Goal: Transaction & Acquisition: Purchase product/service

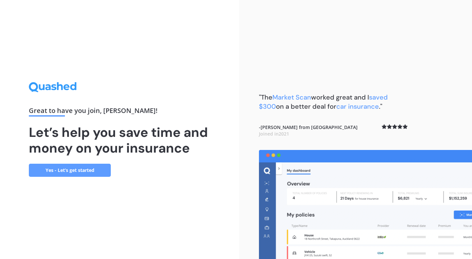
click at [105, 170] on link "Yes - Let’s get started" at bounding box center [70, 170] width 82 height 13
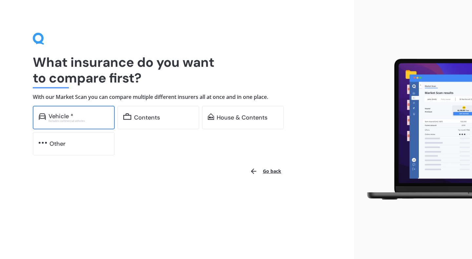
click at [104, 121] on div "Excludes commercial vehicles" at bounding box center [79, 121] width 60 height 3
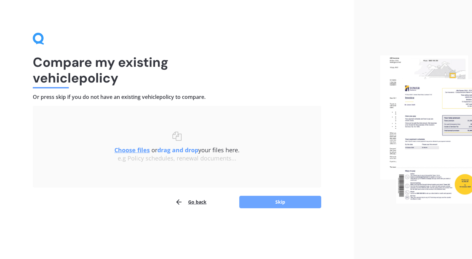
click at [276, 200] on button "Skip" at bounding box center [280, 202] width 82 height 12
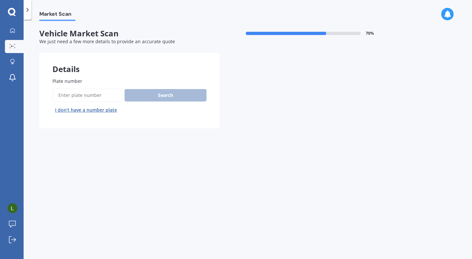
click at [100, 93] on input "Plate number" at bounding box center [87, 96] width 70 height 14
type input "mQW421"
click at [0, 0] on button "Next" at bounding box center [0, 0] width 0 height 0
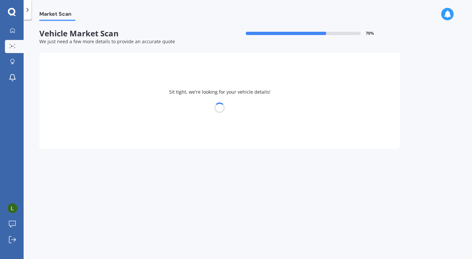
select select "HONDA"
select select "FIT"
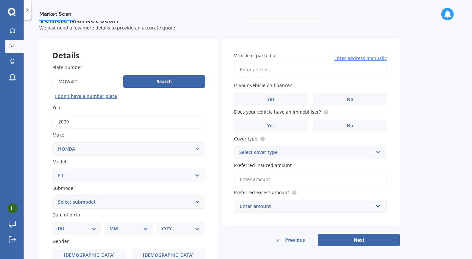
scroll to position [5, 0]
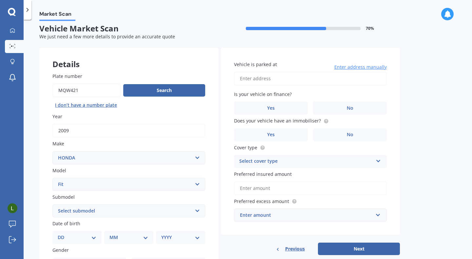
click at [148, 216] on select "Select submodel Diesel EV Hybrid Petrol" at bounding box center [128, 211] width 153 height 13
select select "PETROL"
click at [52, 205] on select "Select submodel Diesel EV Hybrid Petrol" at bounding box center [128, 211] width 153 height 13
click at [268, 74] on input "Vehicle is parked at" at bounding box center [310, 79] width 153 height 14
click at [268, 97] on body "My Dashboard Market Scan Explore insurance Notifications [PERSON_NAME] Submit f…" at bounding box center [236, 129] width 472 height 259
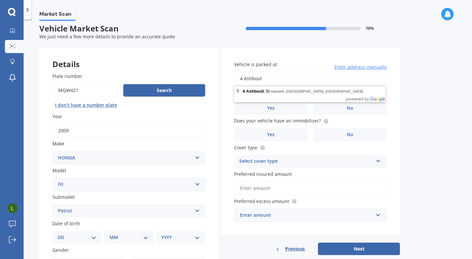
click at [274, 82] on input "4 Ashboul" at bounding box center [310, 79] width 153 height 14
type input "[STREET_ADDRESS]"
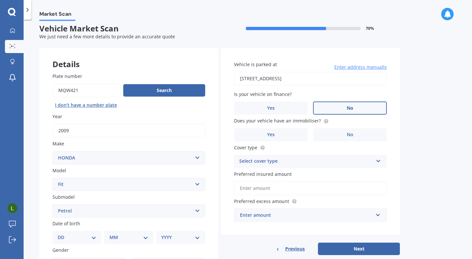
click at [331, 111] on label "No" at bounding box center [350, 108] width 74 height 13
click at [0, 0] on input "No" at bounding box center [0, 0] width 0 height 0
click at [275, 138] on label "Yes" at bounding box center [271, 135] width 74 height 13
click at [0, 0] on input "Yes" at bounding box center [0, 0] width 0 height 0
click at [276, 161] on div "Select cover type" at bounding box center [306, 162] width 134 height 8
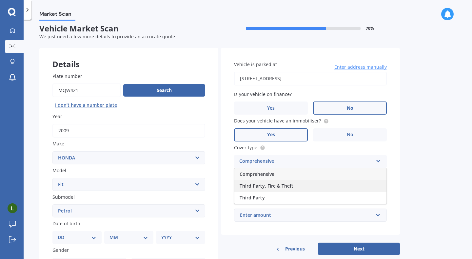
click at [274, 187] on span "Third Party, Fire & Theft" at bounding box center [267, 186] width 54 height 6
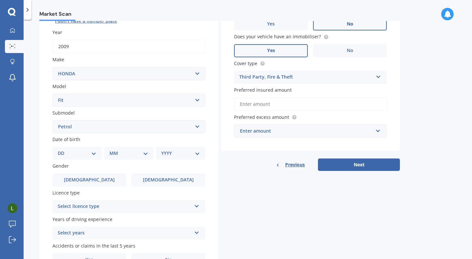
scroll to position [90, 0]
click at [88, 153] on select "DD 01 02 03 04 05 06 07 08 09 10 11 12 13 14 15 16 17 18 19 20 21 22 23 24 25 2…" at bounding box center [77, 153] width 39 height 7
select select "15"
click at [63, 151] on select "DD 01 02 03 04 05 06 07 08 09 10 11 12 13 14 15 16 17 18 19 20 21 22 23 24 25 2…" at bounding box center [77, 153] width 39 height 7
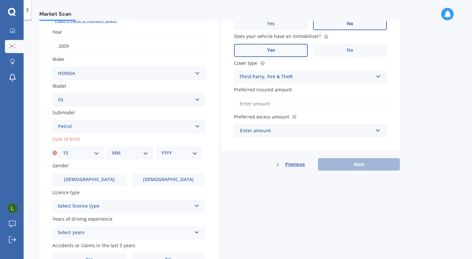
click at [131, 151] on select "MM 01 02 03 04 05 06 07 08 09 10 11 12" at bounding box center [130, 153] width 36 height 7
select select "11"
click at [112, 151] on select "MM 01 02 03 04 05 06 07 08 09 10 11 12" at bounding box center [130, 153] width 36 height 7
click at [172, 151] on select "YYYY 2025 2024 2023 2022 2021 2020 2019 2018 2017 2016 2015 2014 2013 2012 2011…" at bounding box center [179, 153] width 36 height 7
select select "1997"
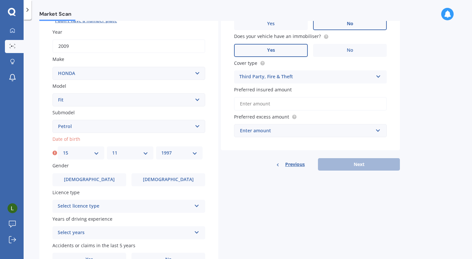
click at [161, 151] on select "YYYY 2025 2024 2023 2022 2021 2020 2019 2018 2017 2016 2015 2014 2013 2012 2011…" at bounding box center [179, 153] width 36 height 7
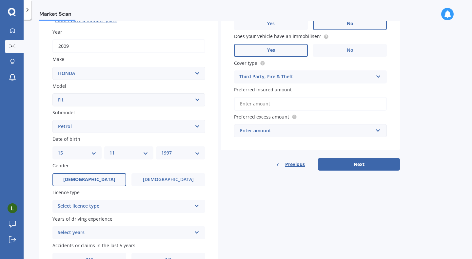
click at [111, 186] on label "[DEMOGRAPHIC_DATA]" at bounding box center [89, 179] width 74 height 13
click at [0, 0] on input "[DEMOGRAPHIC_DATA]" at bounding box center [0, 0] width 0 height 0
click at [129, 209] on div "Select licence type" at bounding box center [125, 207] width 134 height 8
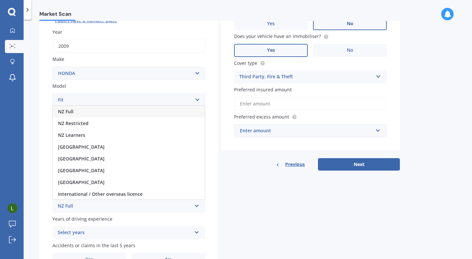
click at [107, 113] on div "NZ Full" at bounding box center [129, 112] width 152 height 12
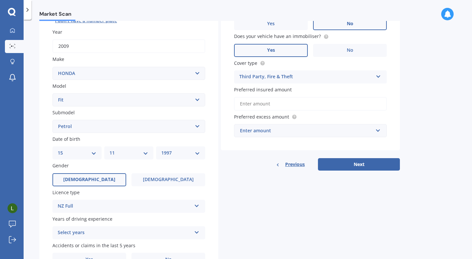
click at [106, 234] on div "Select years" at bounding box center [125, 233] width 134 height 8
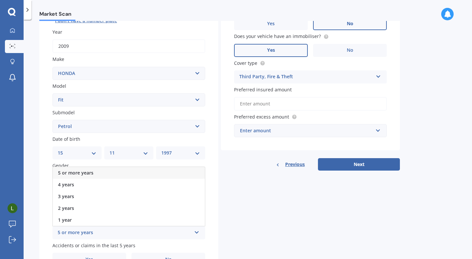
click at [93, 173] on div "5 or more years" at bounding box center [129, 173] width 152 height 12
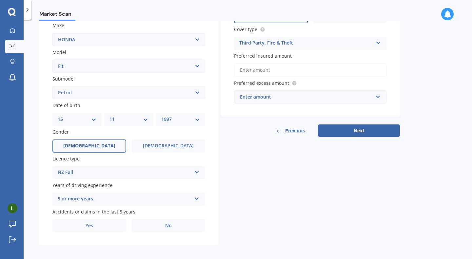
scroll to position [128, 0]
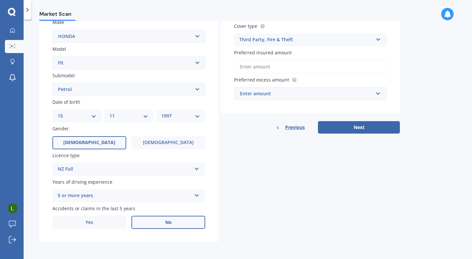
click at [157, 224] on label "No" at bounding box center [169, 222] width 74 height 13
click at [0, 0] on input "No" at bounding box center [0, 0] width 0 height 0
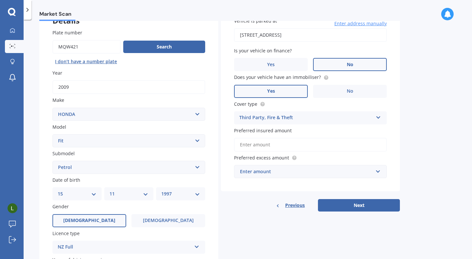
scroll to position [48, 0]
click at [266, 173] on div "Enter amount" at bounding box center [306, 172] width 133 height 7
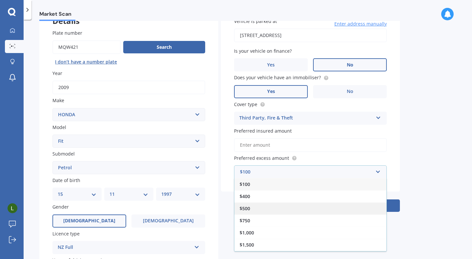
click at [258, 207] on div "$500" at bounding box center [310, 209] width 152 height 12
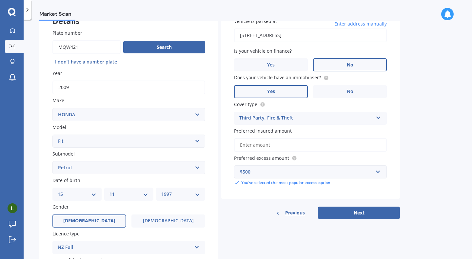
click at [254, 144] on input "Preferred insured amount" at bounding box center [310, 145] width 153 height 14
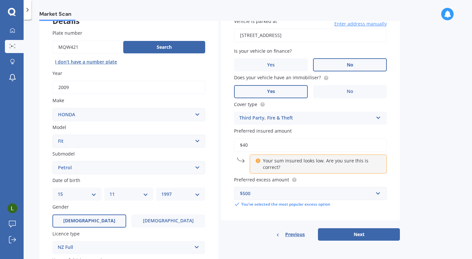
type input "$4"
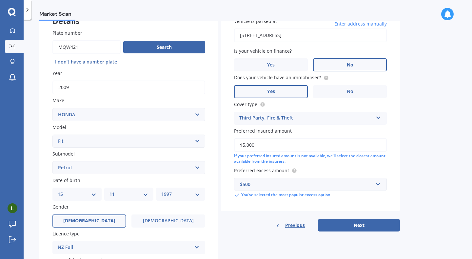
type input "$5,000"
click at [412, 161] on div "Market Scan Vehicle Market Scan 70 % We just need a few more details to provide…" at bounding box center [248, 141] width 449 height 240
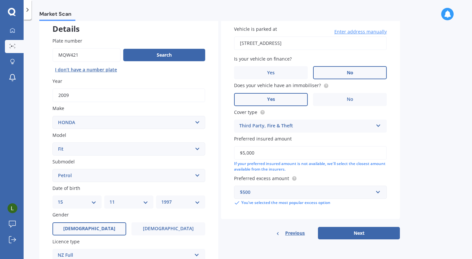
scroll to position [41, 0]
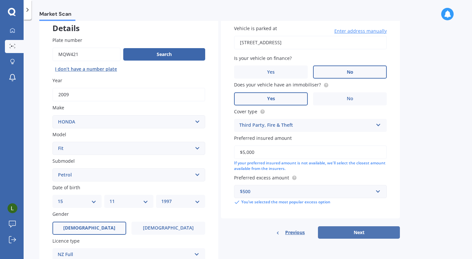
click at [346, 233] on button "Next" at bounding box center [359, 233] width 82 height 12
select select "15"
select select "11"
select select "1997"
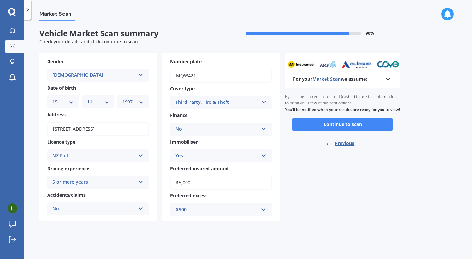
scroll to position [0, 0]
click at [341, 128] on button "Continue to scan" at bounding box center [343, 124] width 102 height 12
click at [388, 77] on div "Market Scan Vehicle Market Scan summary 90 % Check your details and click conti…" at bounding box center [248, 141] width 449 height 240
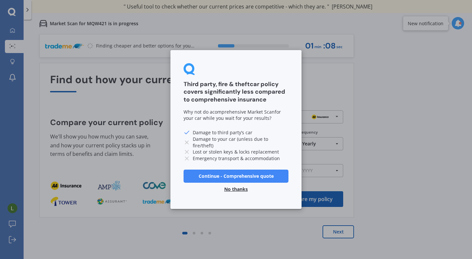
click at [238, 177] on button "Continue - Comprehensive quote" at bounding box center [236, 176] width 105 height 13
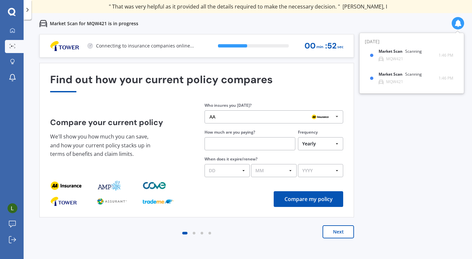
click at [338, 233] on button "Next" at bounding box center [338, 232] width 31 height 13
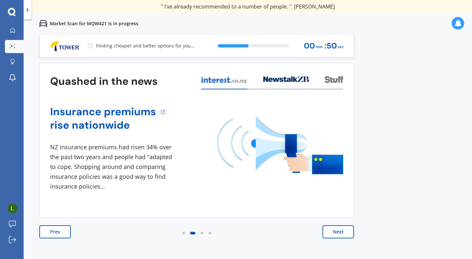
click at [338, 233] on button "Next" at bounding box center [338, 232] width 31 height 13
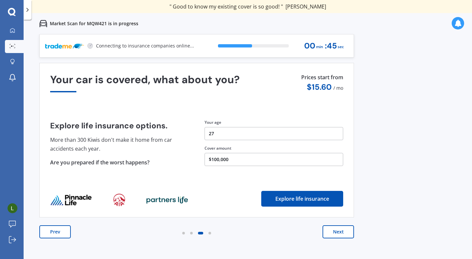
click at [338, 233] on button "Next" at bounding box center [338, 232] width 31 height 13
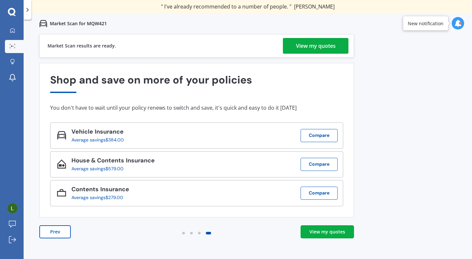
click at [321, 41] on div "View my quotes" at bounding box center [316, 46] width 40 height 16
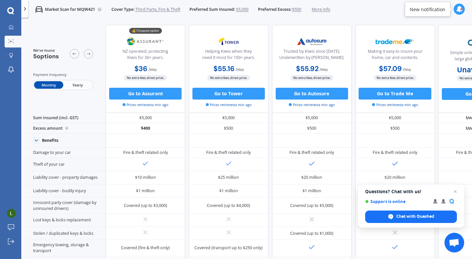
click at [25, 8] on polyline at bounding box center [25, 9] width 2 height 3
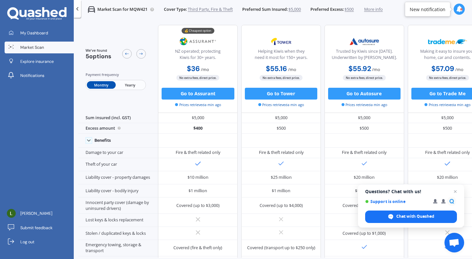
click at [76, 7] on icon at bounding box center [77, 9] width 6 height 6
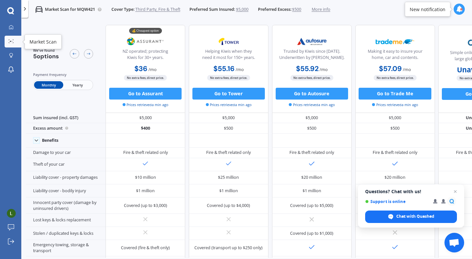
click at [10, 39] on link "Market Scan" at bounding box center [13, 42] width 17 height 12
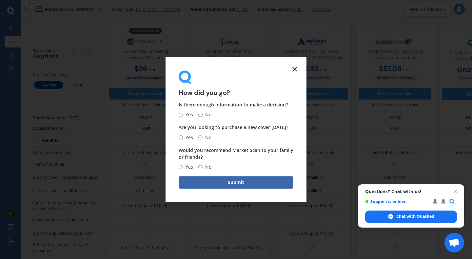
click at [295, 69] on line at bounding box center [295, 69] width 4 height 4
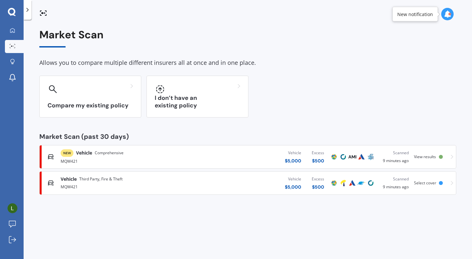
click at [159, 162] on div "MQW421" at bounding box center [125, 161] width 128 height 8
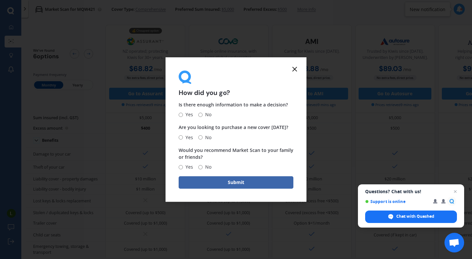
click at [296, 71] on line at bounding box center [295, 69] width 4 height 4
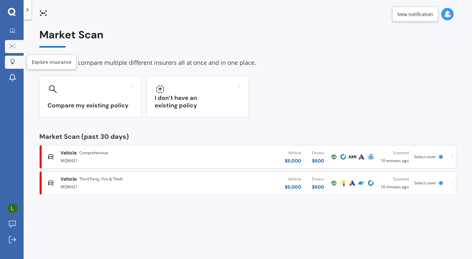
click at [13, 63] on icon at bounding box center [12, 62] width 5 height 6
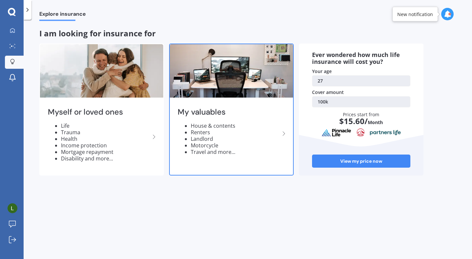
click at [183, 94] on img at bounding box center [231, 70] width 123 height 53
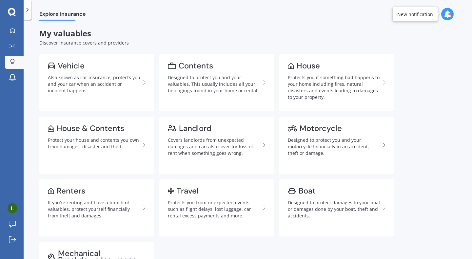
click at [183, 94] on link "Contents Designed to protect you and your valuables. This usually includes all …" at bounding box center [216, 82] width 115 height 57
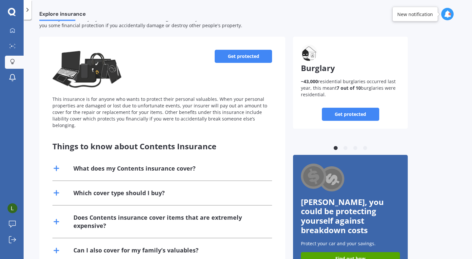
scroll to position [25, 0]
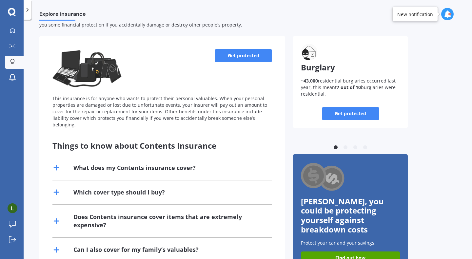
click at [167, 164] on div "What does my Contents insurance cover?" at bounding box center [134, 168] width 122 height 8
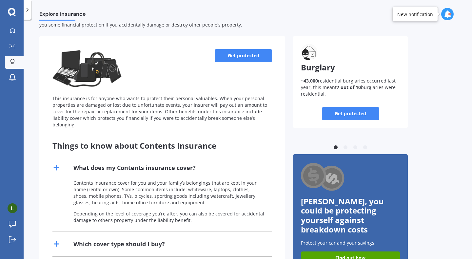
click at [167, 164] on div "What does my Contents insurance cover?" at bounding box center [134, 168] width 122 height 8
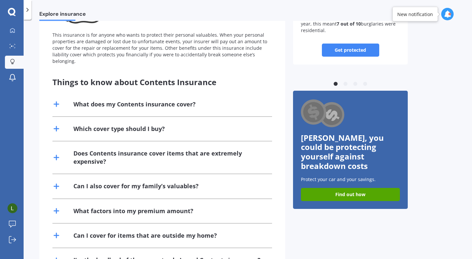
scroll to position [88, 0]
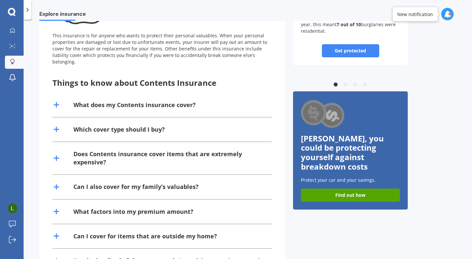
click at [167, 160] on div "Does Contents insurance cover items that are extremely expensive?" at bounding box center [162, 158] width 220 height 32
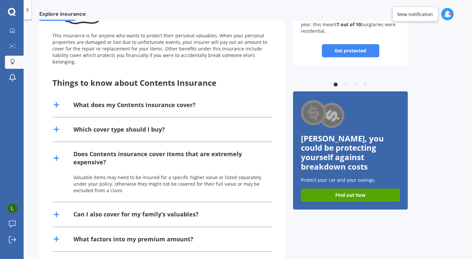
click at [167, 160] on div "Does Contents insurance cover items that are extremely expensive?" at bounding box center [162, 158] width 220 height 32
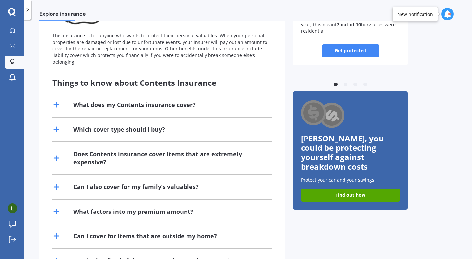
click at [167, 160] on div "Does Contents insurance cover items that are extremely expensive?" at bounding box center [162, 158] width 220 height 32
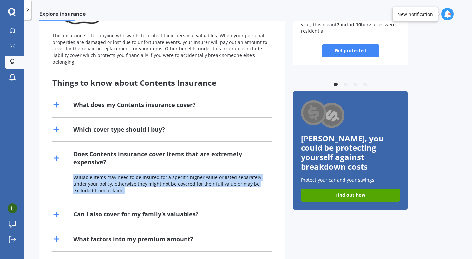
click at [167, 160] on div "Does Contents insurance cover items that are extremely expensive?" at bounding box center [162, 158] width 220 height 32
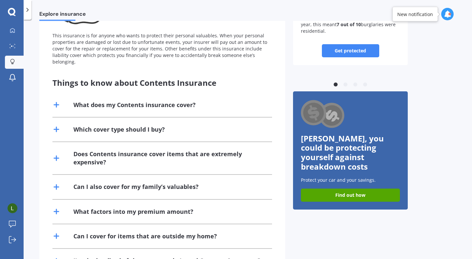
click at [167, 160] on div "Does Contents insurance cover items that are extremely expensive?" at bounding box center [162, 158] width 220 height 32
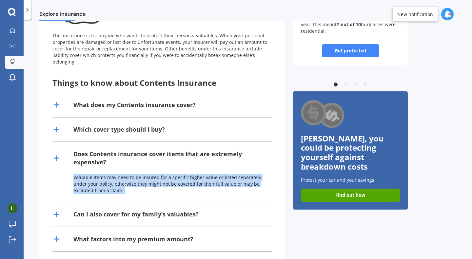
click at [155, 183] on p "Valuable items may need to be insured for a specific higher value or listed sep…" at bounding box center [168, 184] width 191 height 20
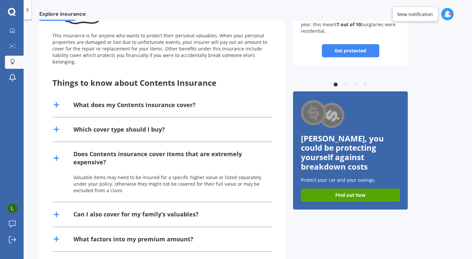
click at [152, 150] on div "Does Contents insurance cover items that are extremely expensive?" at bounding box center [168, 158] width 191 height 16
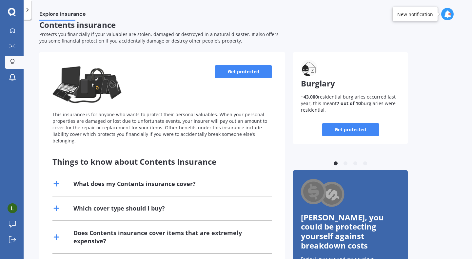
scroll to position [0, 0]
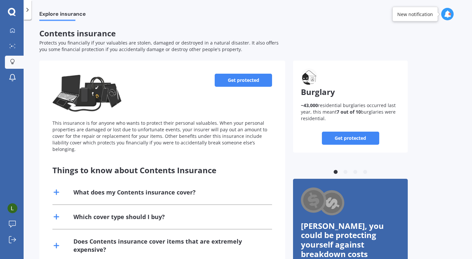
click at [231, 88] on div "Get protected This insurance is for anyone who wants to protect their personal …" at bounding box center [162, 113] width 220 height 79
click at [233, 81] on link "Get protected" at bounding box center [243, 80] width 57 height 13
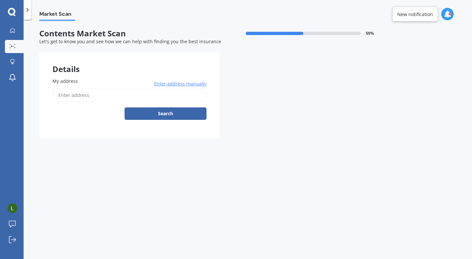
click at [124, 97] on input "My address" at bounding box center [129, 96] width 154 height 14
type input "[STREET_ADDRESS]"
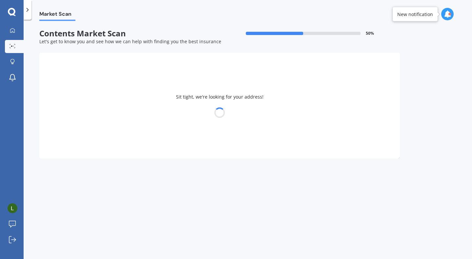
select select "15"
select select "11"
select select "1997"
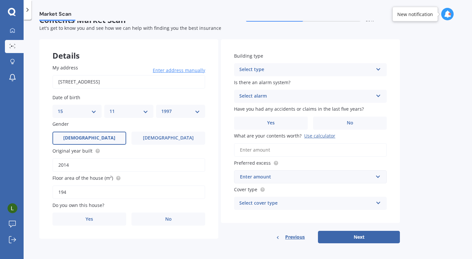
scroll to position [16, 0]
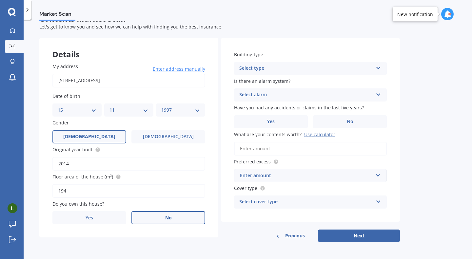
click at [174, 216] on label "No" at bounding box center [169, 218] width 74 height 13
click at [0, 0] on input "No" at bounding box center [0, 0] width 0 height 0
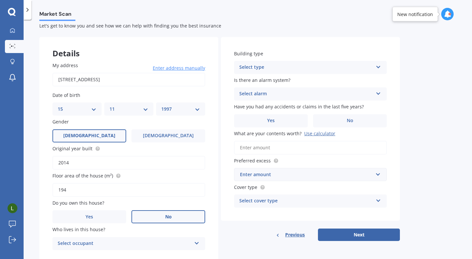
scroll to position [38, 0]
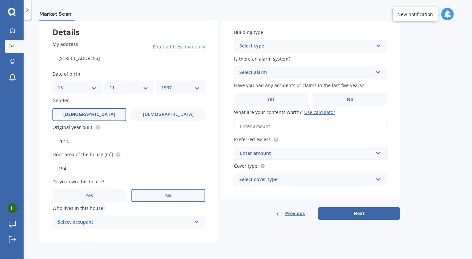
click at [174, 218] on div "Select occupant Tenant" at bounding box center [128, 222] width 153 height 13
click at [161, 235] on div "Tenant" at bounding box center [129, 236] width 152 height 12
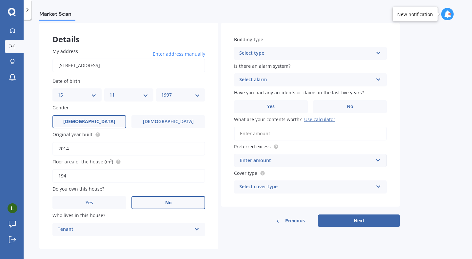
scroll to position [29, 0]
click at [249, 136] on input "What are your contents worth? Use calculator" at bounding box center [310, 135] width 153 height 14
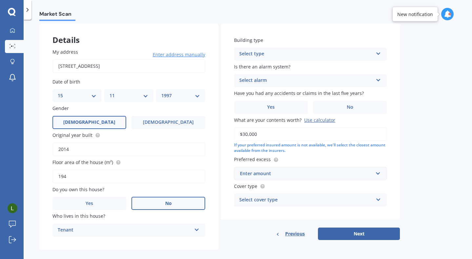
type input "$30,000"
click at [419, 142] on div "Market Scan Contents Market Scan 50 % Let's get to know you and see how we can …" at bounding box center [248, 141] width 449 height 240
click at [292, 176] on div "Enter amount" at bounding box center [306, 173] width 133 height 7
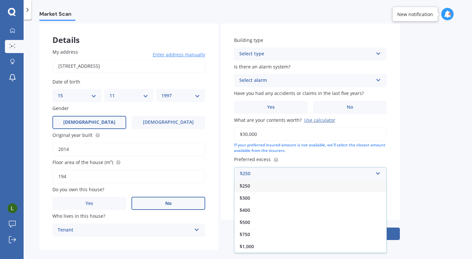
click at [414, 187] on div "Market Scan Contents Market Scan 50 % Let's get to know you and see how we can …" at bounding box center [248, 141] width 449 height 240
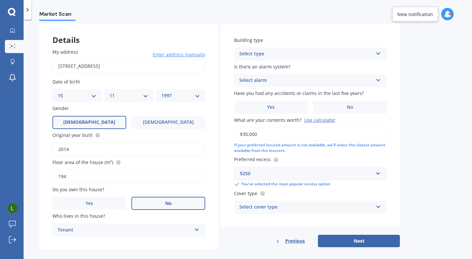
click at [293, 49] on div "Select type Freestanding Multi-unit (in a block of 6 or less) Multi-unit (in a …" at bounding box center [310, 54] width 153 height 13
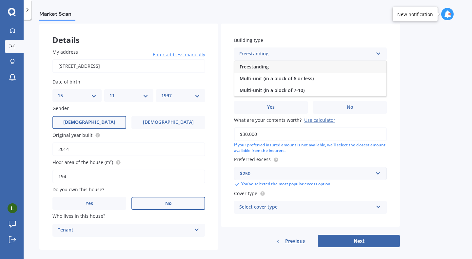
click at [281, 67] on div "Freestanding" at bounding box center [310, 67] width 152 height 12
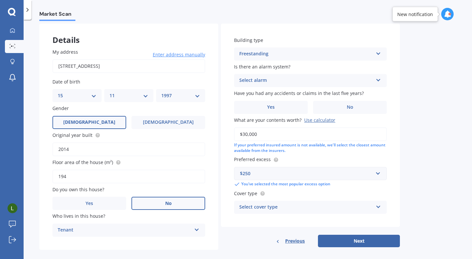
click at [276, 81] on div "Select alarm" at bounding box center [306, 81] width 134 height 8
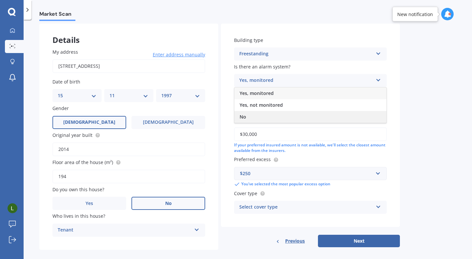
click at [256, 112] on div "No" at bounding box center [310, 117] width 152 height 12
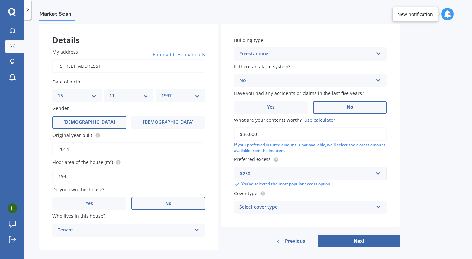
click at [336, 107] on label "No" at bounding box center [350, 107] width 74 height 13
click at [0, 0] on input "No" at bounding box center [0, 0] width 0 height 0
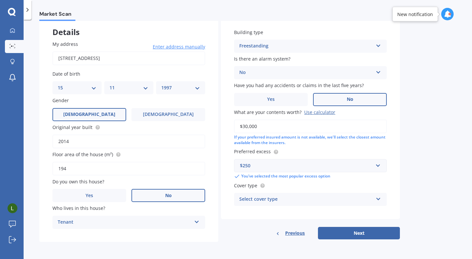
click at [364, 206] on div "Select cover type High Limited" at bounding box center [310, 199] width 153 height 13
click at [402, 179] on div "Market Scan Contents Market Scan 50 % Let's get to know you and see how we can …" at bounding box center [248, 141] width 449 height 240
click at [266, 198] on div "High" at bounding box center [306, 200] width 134 height 8
click at [346, 166] on div "$250" at bounding box center [306, 165] width 133 height 7
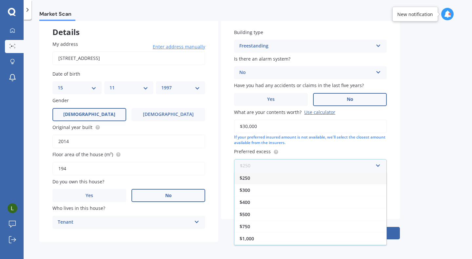
click at [346, 166] on input "text" at bounding box center [308, 166] width 147 height 12
click at [380, 166] on input "text" at bounding box center [308, 166] width 147 height 12
click at [420, 163] on div "Market Scan Contents Market Scan 50 % Let's get to know you and see how we can …" at bounding box center [248, 141] width 449 height 240
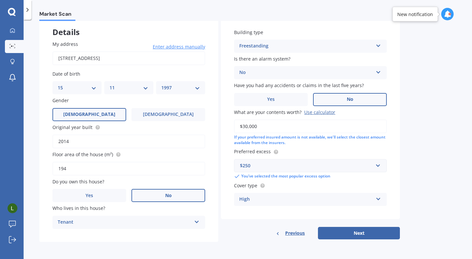
click at [285, 163] on div "$250" at bounding box center [306, 165] width 133 height 7
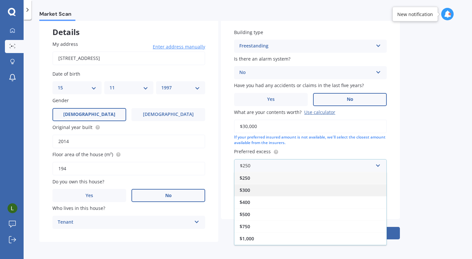
click at [271, 188] on div "$300" at bounding box center [310, 190] width 152 height 12
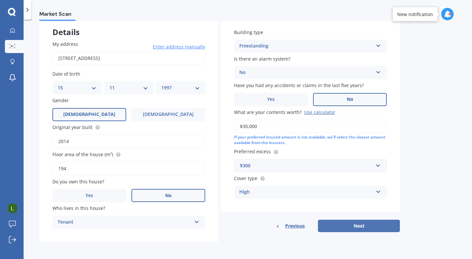
click at [341, 226] on button "Next" at bounding box center [359, 226] width 82 height 12
select select "15"
select select "11"
select select "1997"
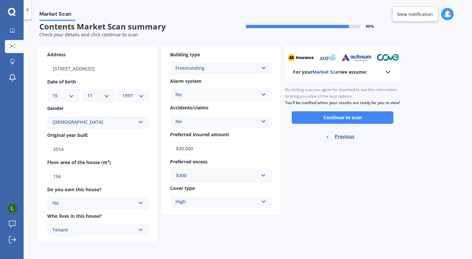
scroll to position [0, 0]
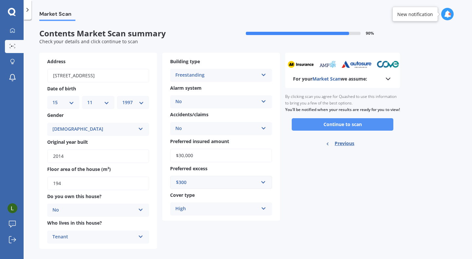
click at [328, 130] on button "Continue to scan" at bounding box center [343, 124] width 102 height 12
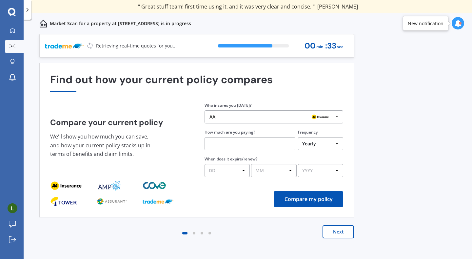
click at [341, 231] on button "Next" at bounding box center [338, 232] width 31 height 13
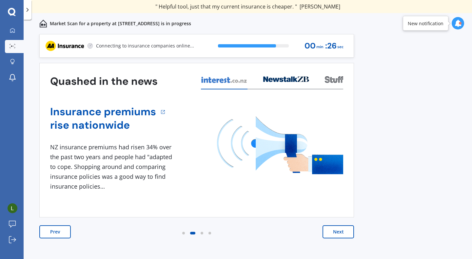
click at [341, 231] on button "Next" at bounding box center [338, 232] width 31 height 13
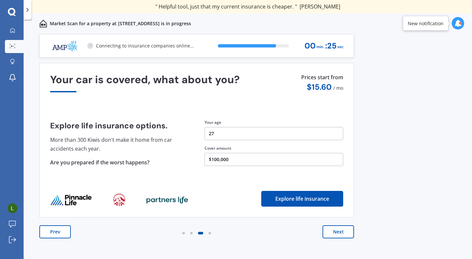
click at [341, 231] on button "Next" at bounding box center [338, 232] width 31 height 13
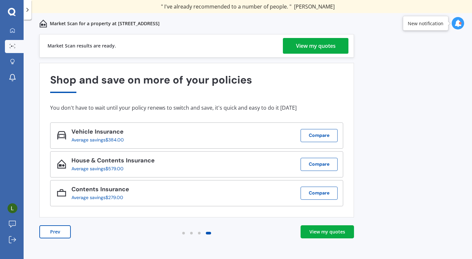
click at [309, 43] on div "View my quotes" at bounding box center [316, 46] width 40 height 16
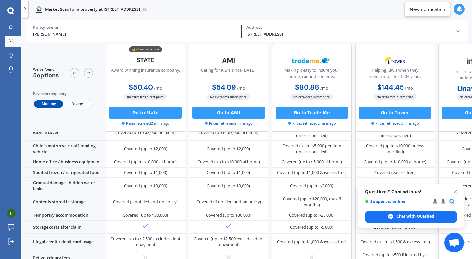
scroll to position [294, 0]
